Goal: Communication & Community: Ask a question

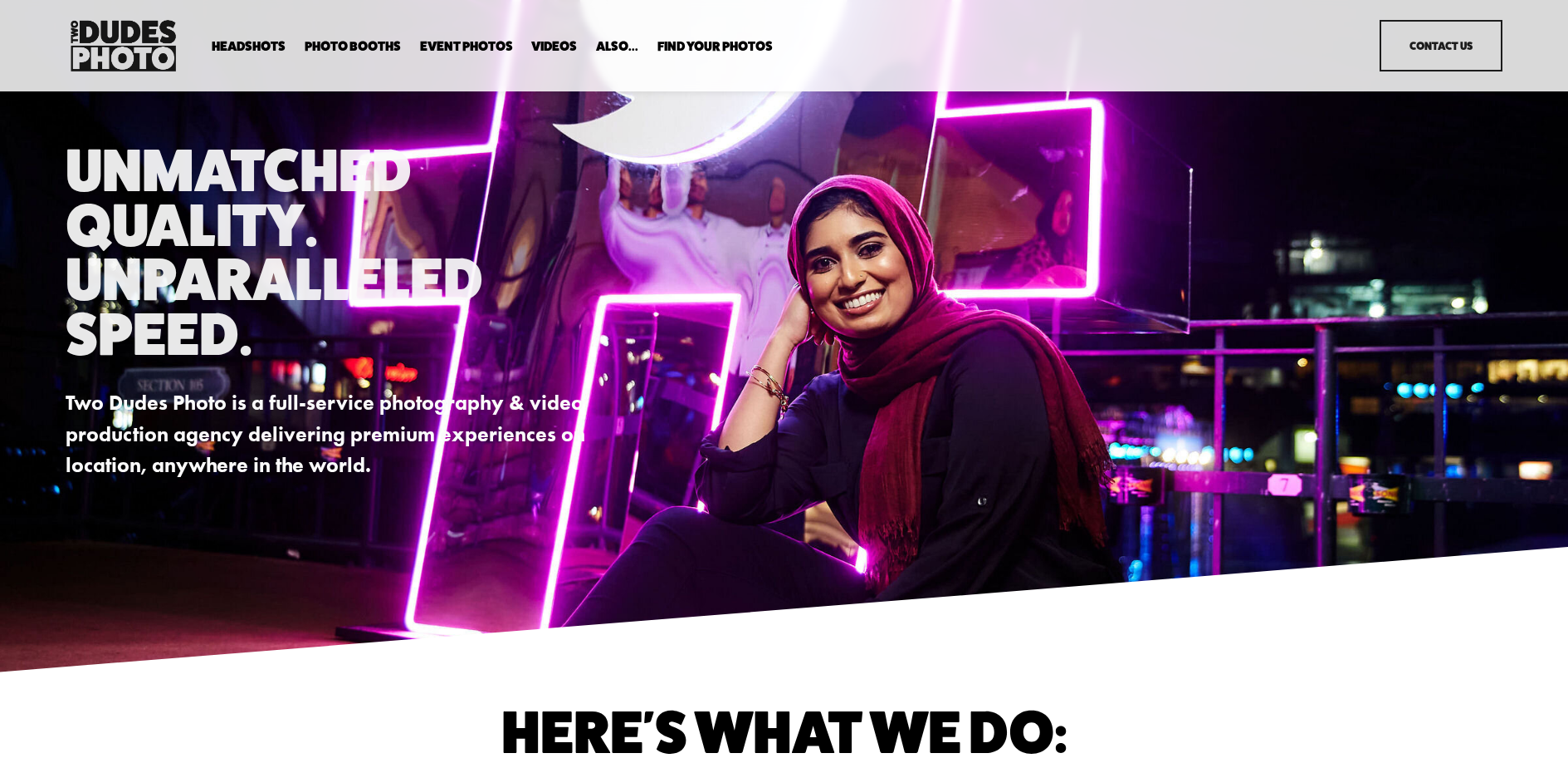
click at [1390, 59] on link "Contact Us" at bounding box center [1440, 46] width 122 height 52
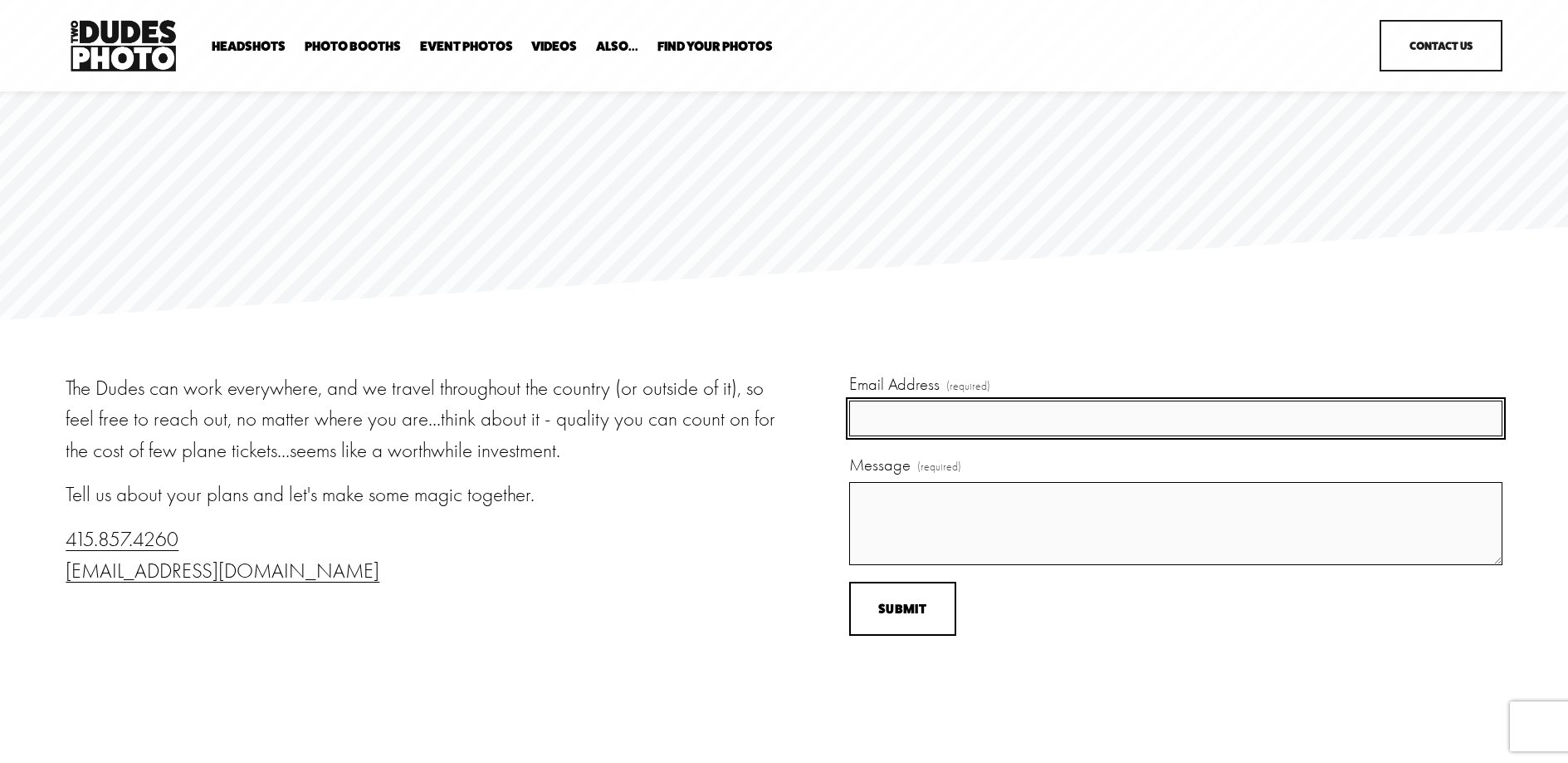
click at [902, 420] on input "Email Address (required)" at bounding box center [1176, 418] width 654 height 36
type input "jbeckomiii@atlassian.com"
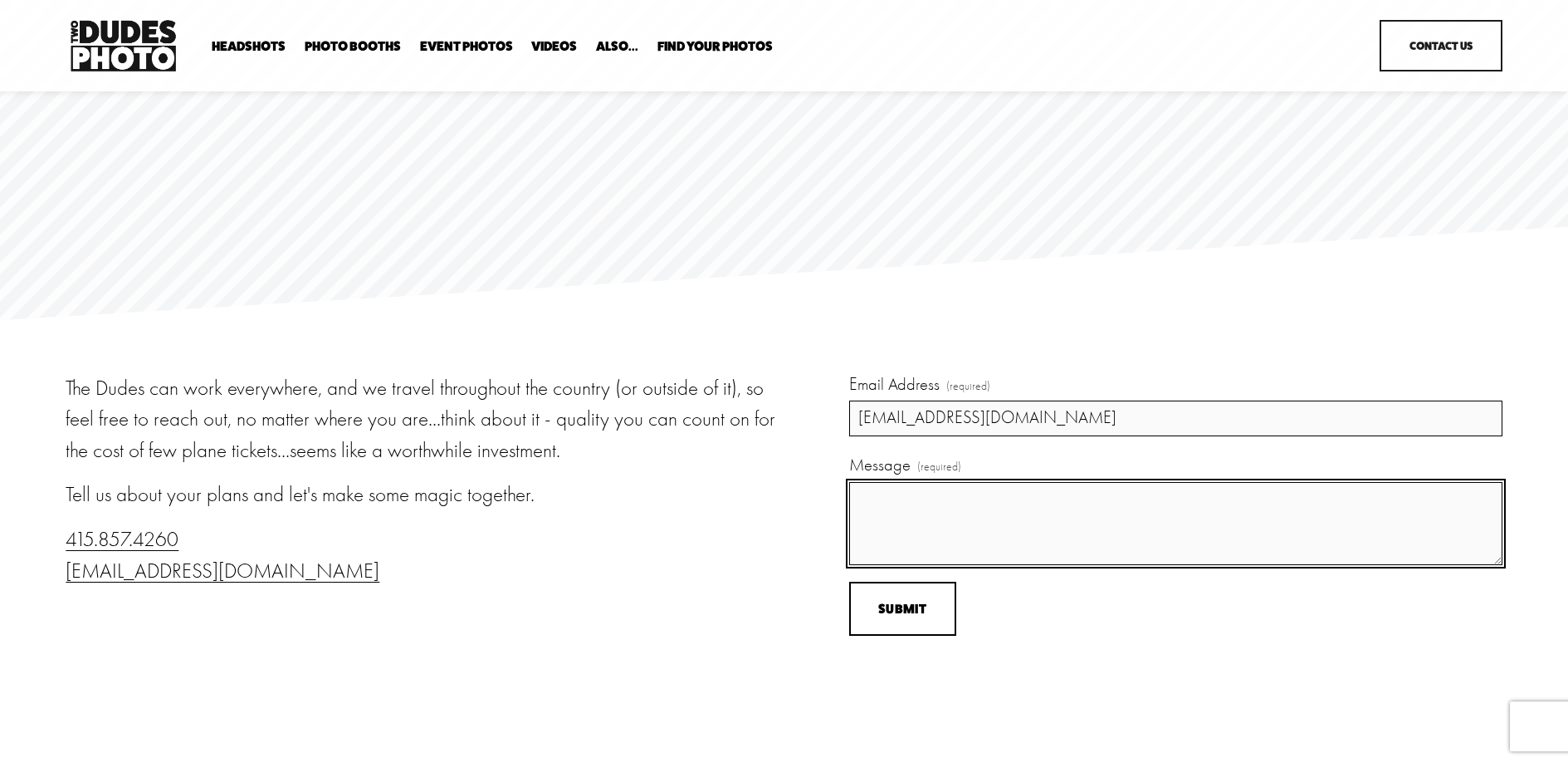
click at [919, 542] on textarea "Message (required)" at bounding box center [1176, 523] width 654 height 83
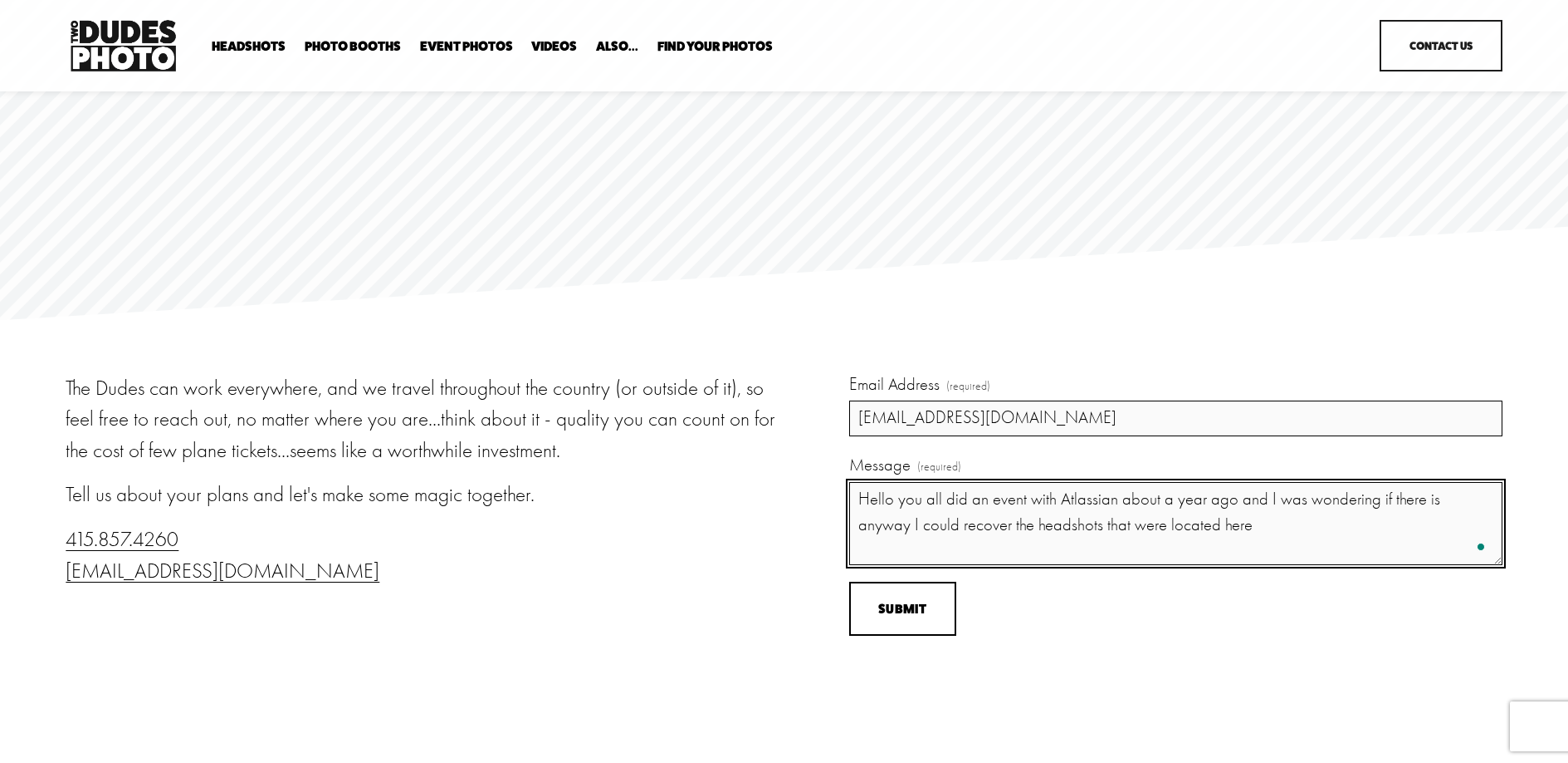
paste textarea "https://photos.simplephotoshare.com/twodudesphoto/atlassian-mar24/qrcode/e8e57a…"
click at [1165, 507] on textarea "Hello you all did an event with Atlassian about a year ago and I was wondering …" at bounding box center [1176, 523] width 654 height 83
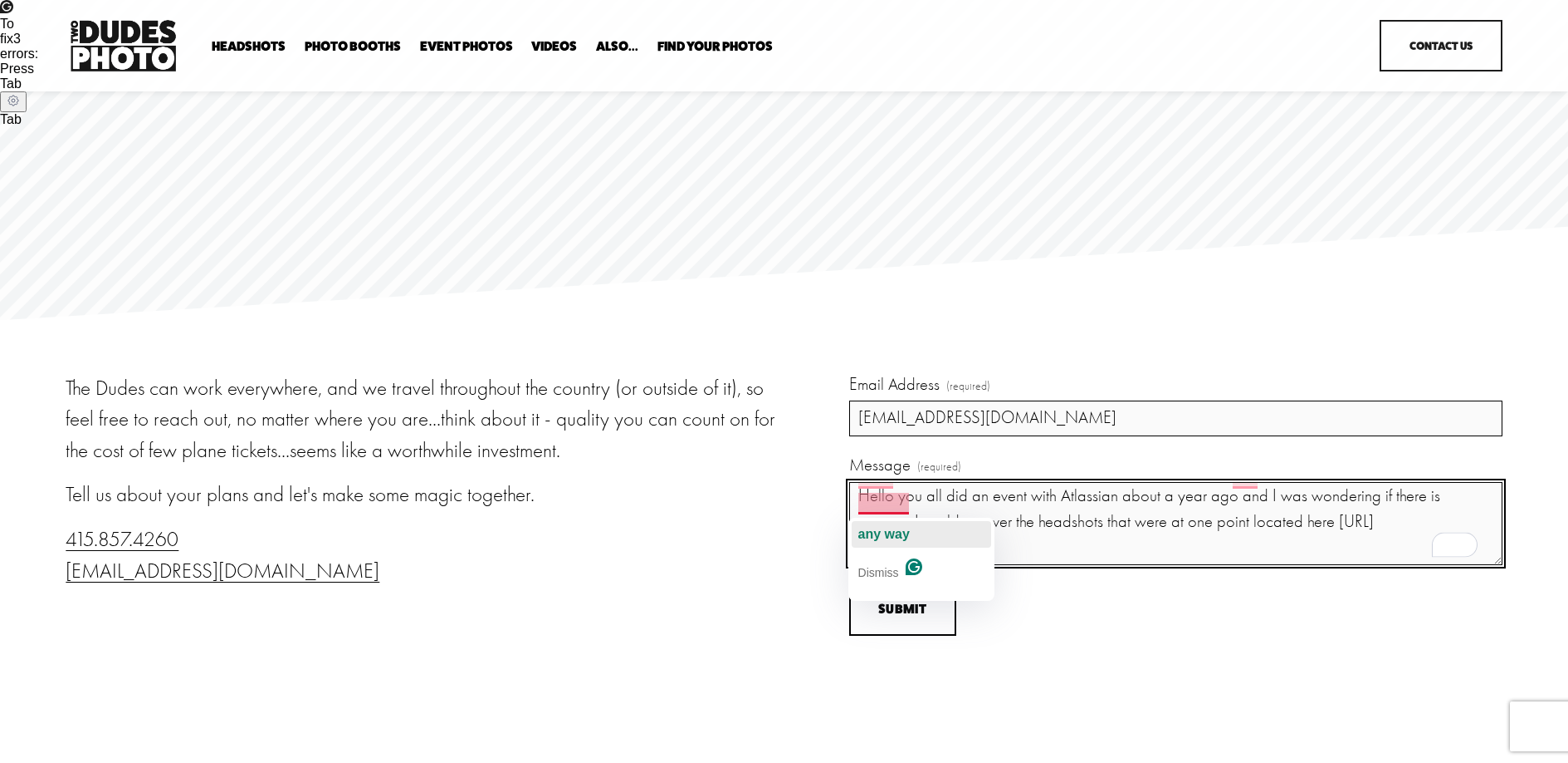
click at [897, 534] on span "any way" at bounding box center [884, 534] width 52 height 14
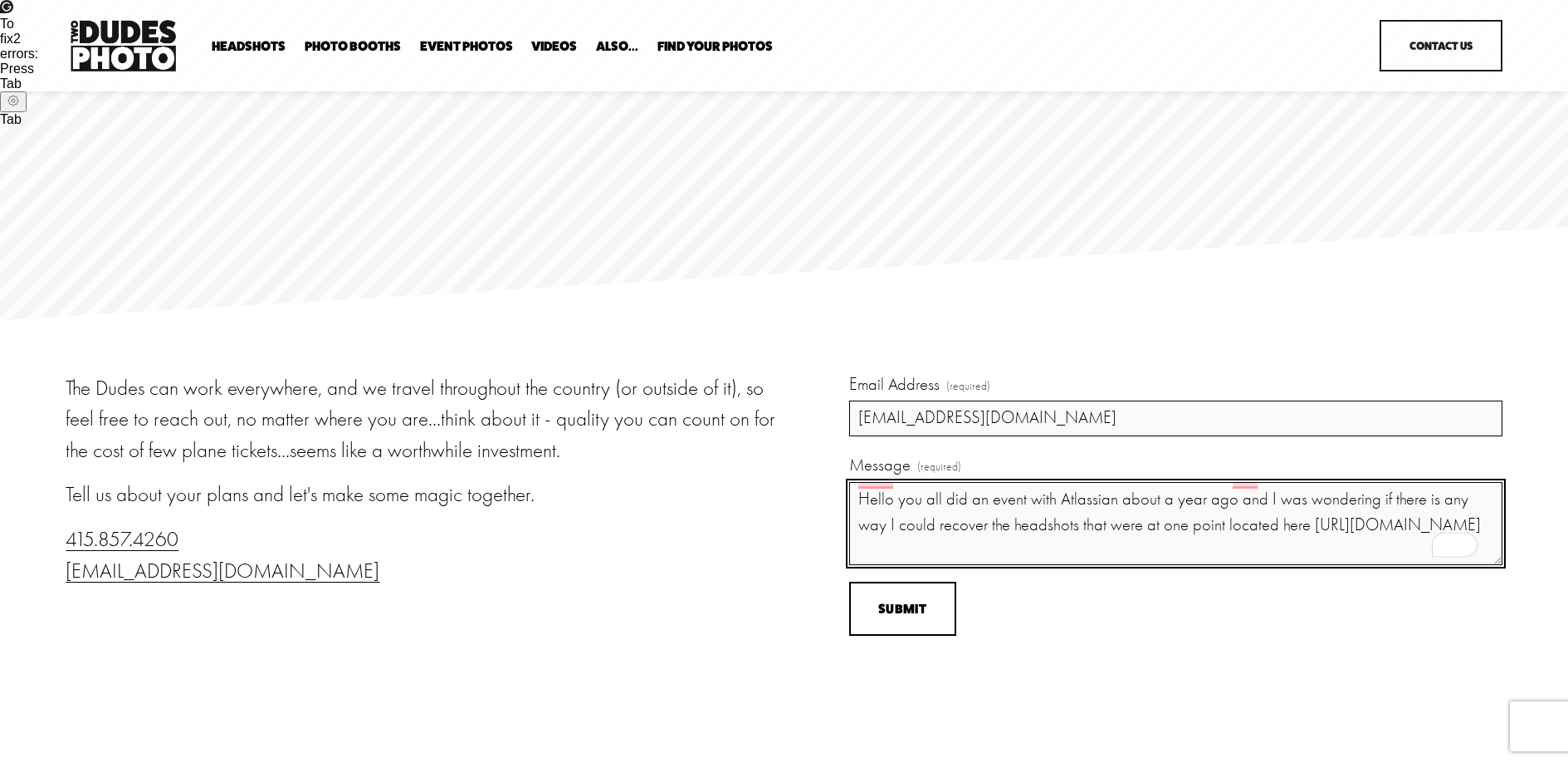
scroll to position [0, 0]
click at [885, 529] on span "Hello" at bounding box center [872, 531] width 29 height 14
click at [1247, 528] on span "and" at bounding box center [1254, 531] width 22 height 14
click at [1309, 529] on textarea "Hello, you all did an event with Atlassian about a year ago, and I was wonderin…" at bounding box center [1176, 523] width 654 height 83
type textarea "Hello, you all did an event with Atlassian about a year ago, and I was wonderin…"
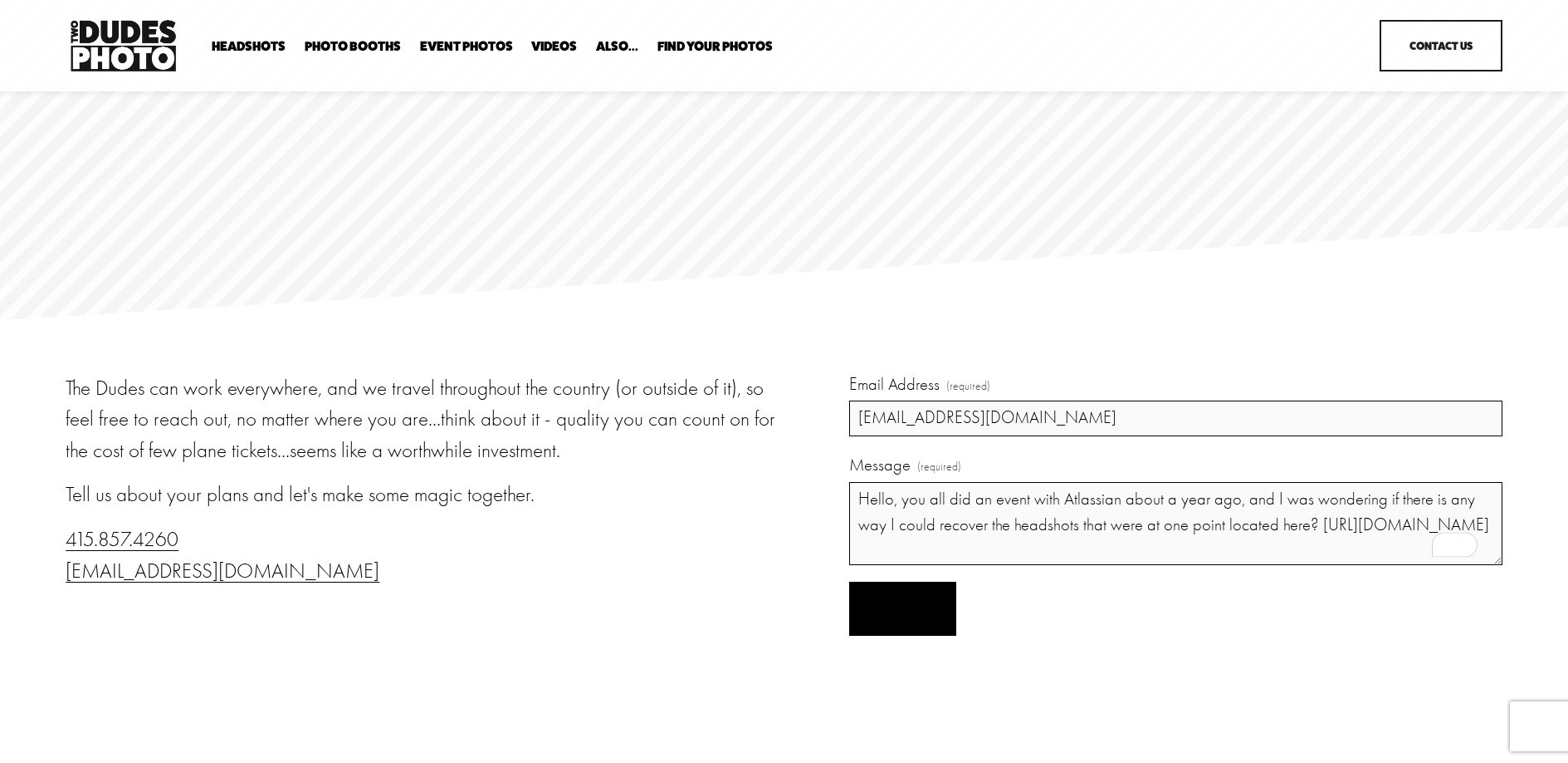
click at [928, 609] on button "Submit Submit" at bounding box center [903, 608] width 107 height 54
